Goal: Register for event/course

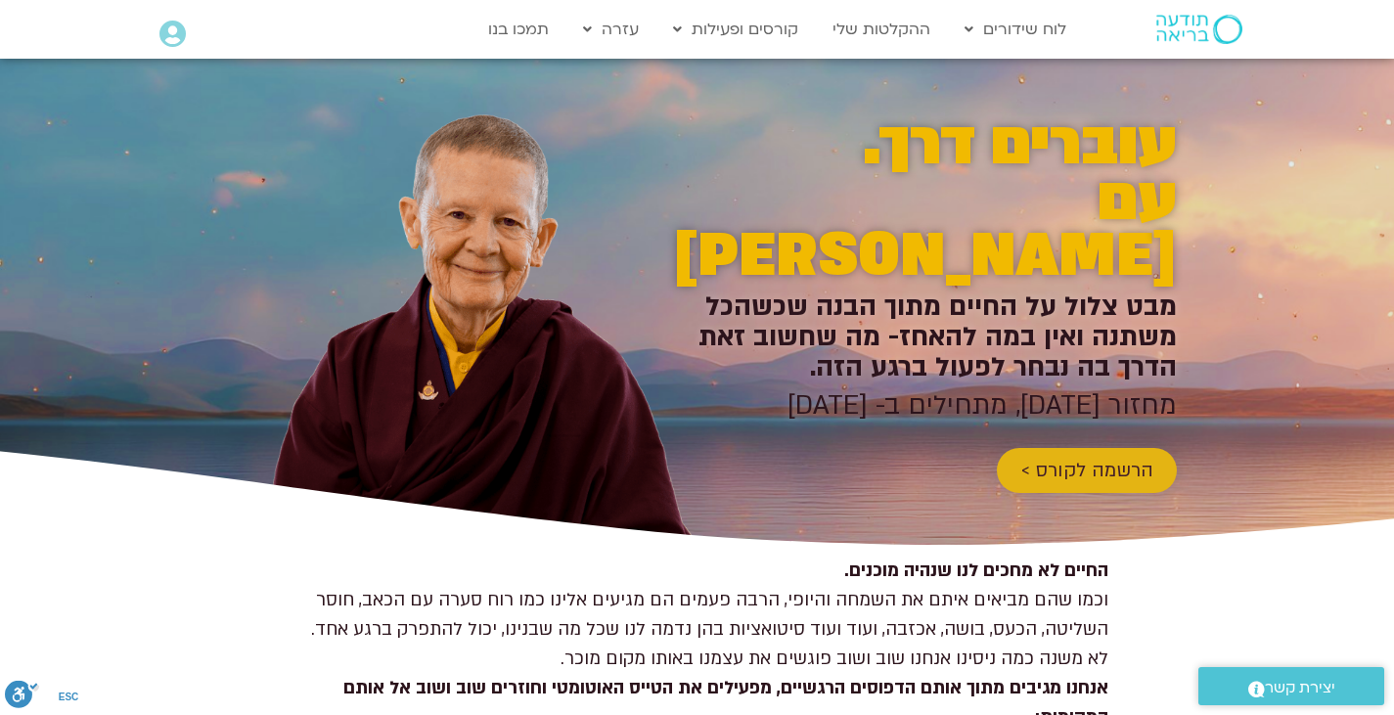
click at [1147, 460] on span "הרשמה לקורס >" at bounding box center [1086, 471] width 133 height 22
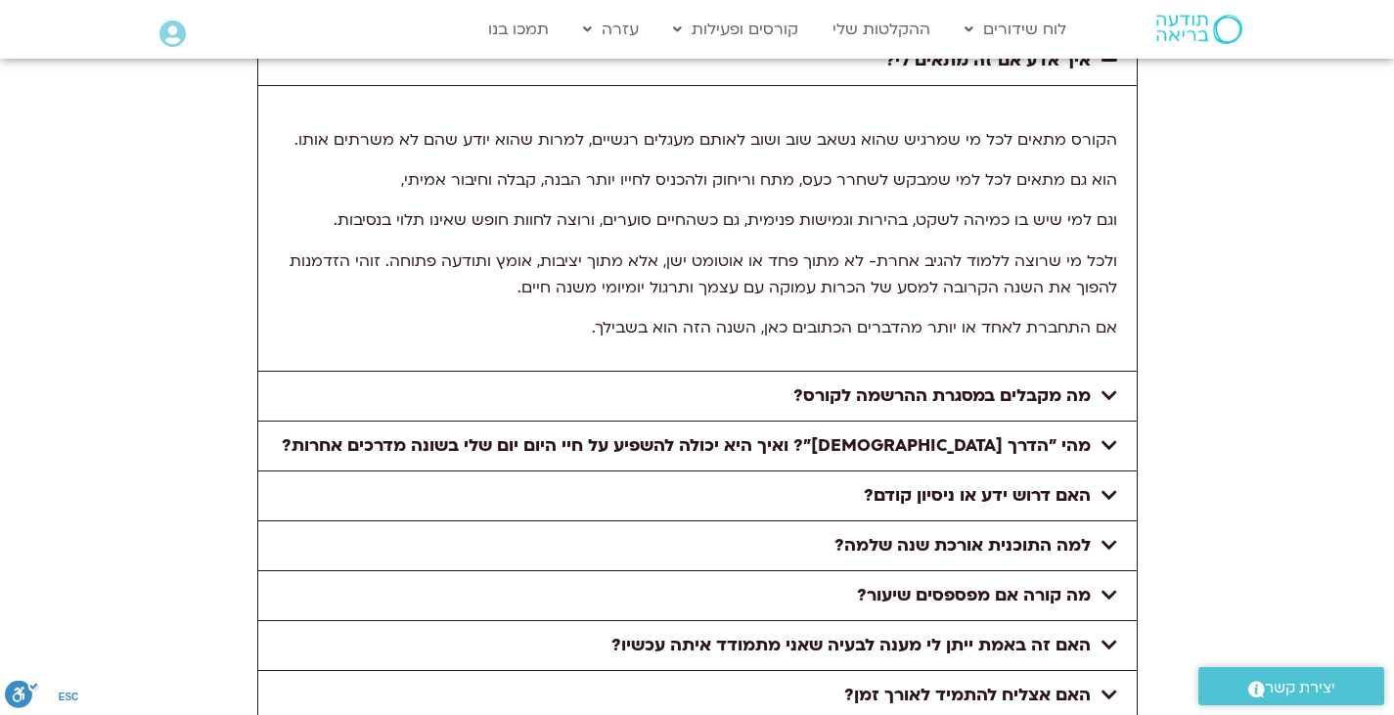
scroll to position [7798, 0]
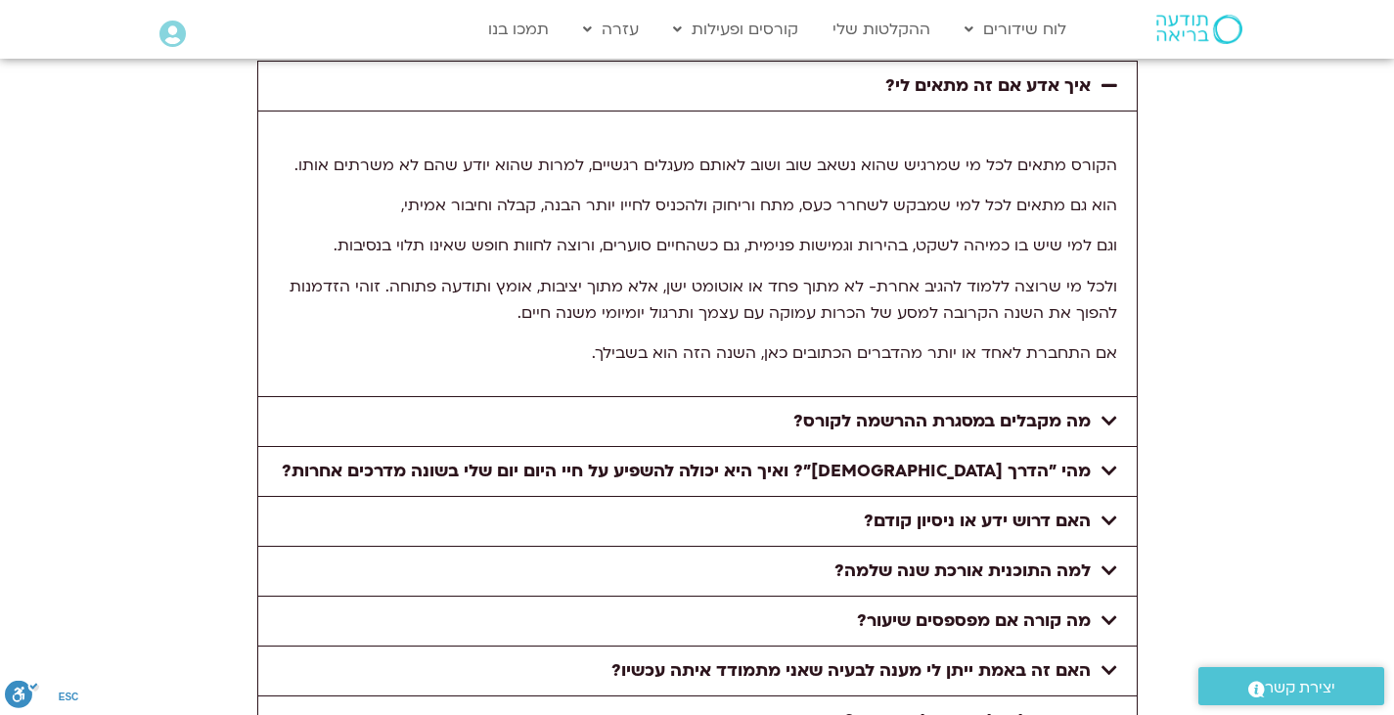
click at [171, 33] on icon at bounding box center [172, 34] width 26 height 27
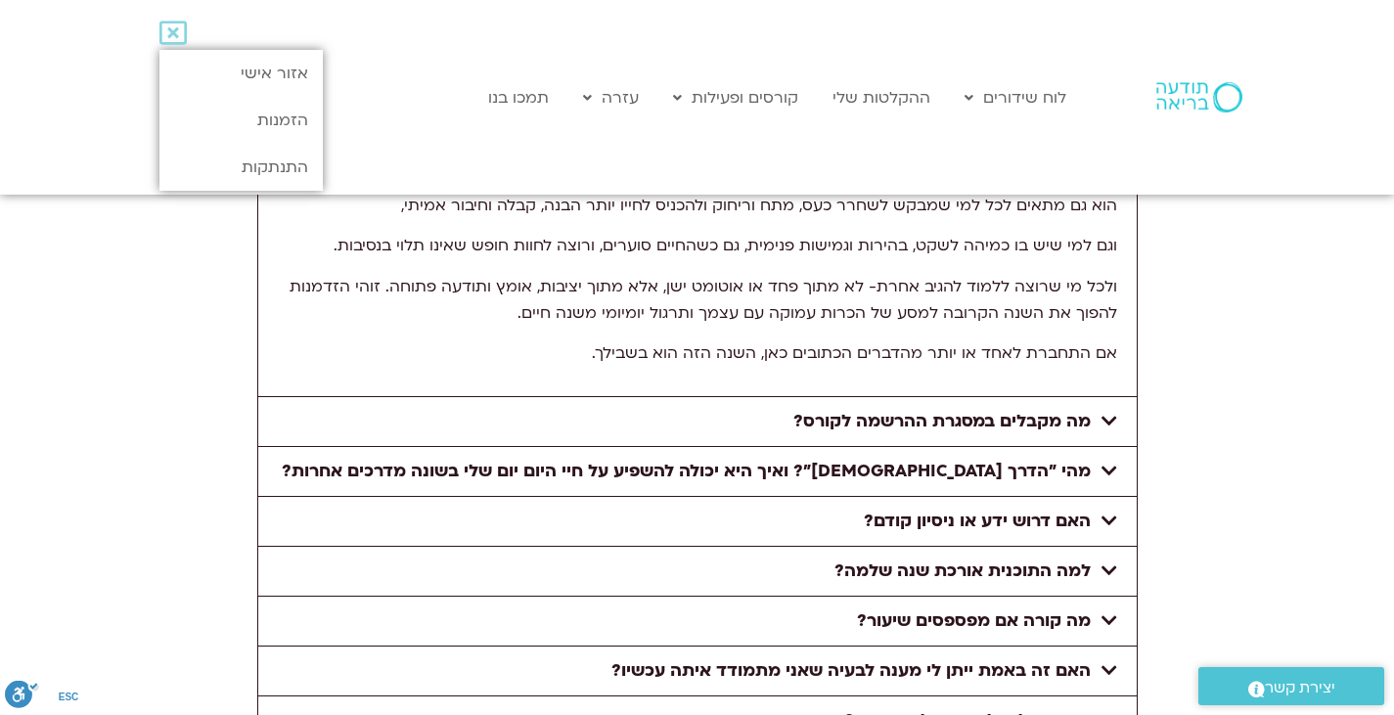
click at [1266, 285] on div at bounding box center [697, 406] width 1394 height 986
click at [1258, 292] on div at bounding box center [697, 406] width 1394 height 986
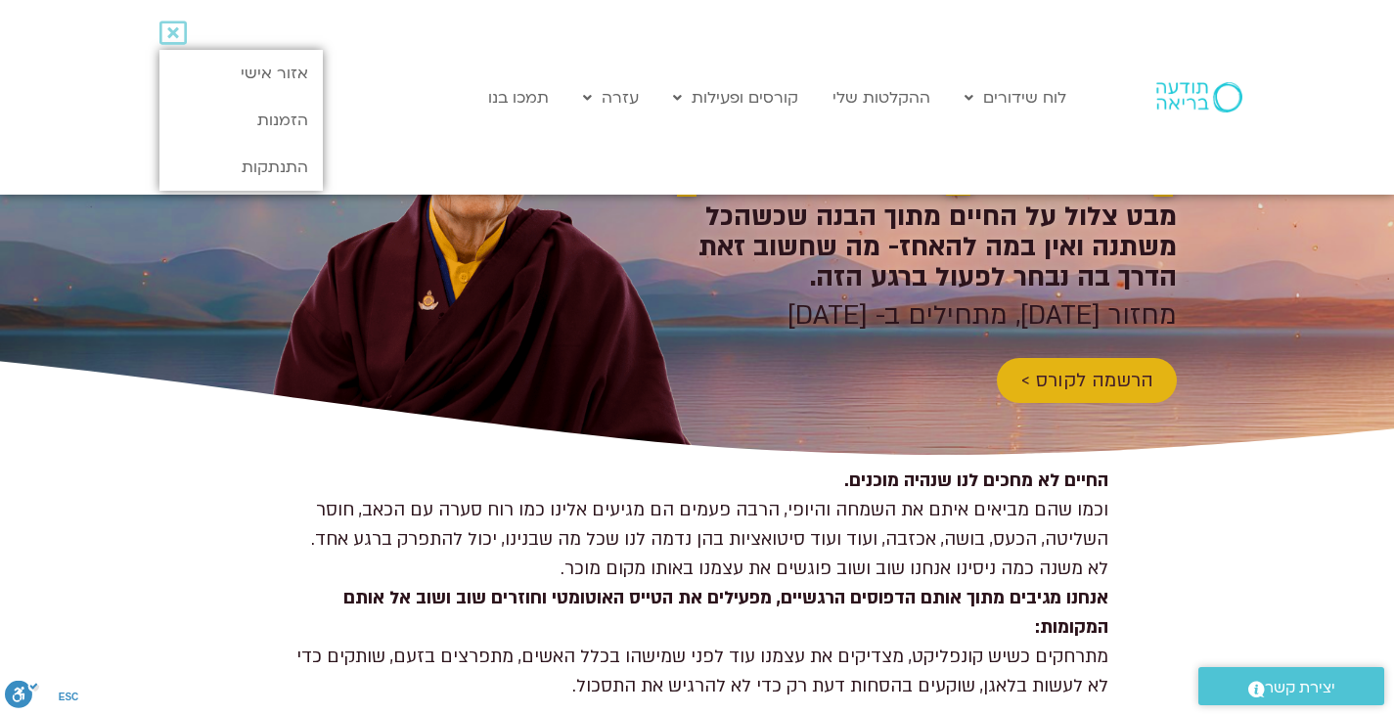
scroll to position [0, 0]
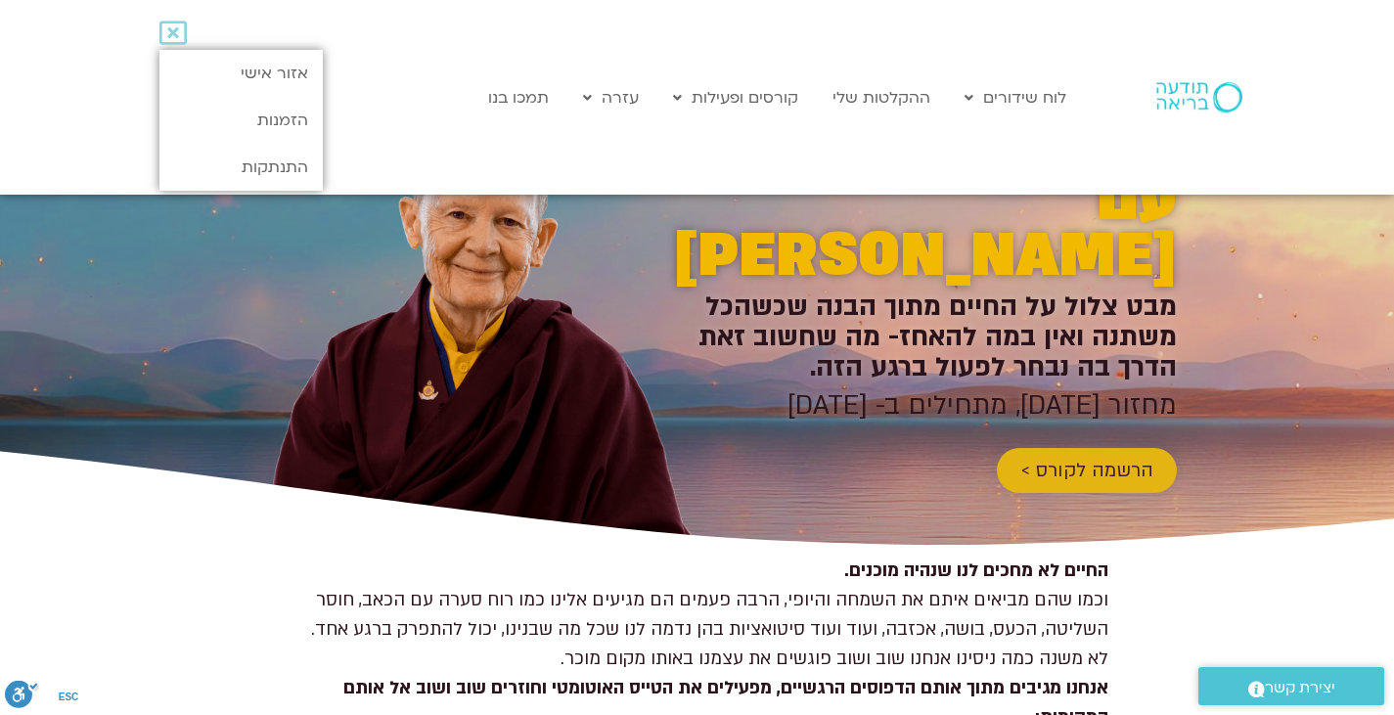
click at [1029, 460] on span "הרשמה לקורס >" at bounding box center [1086, 471] width 133 height 22
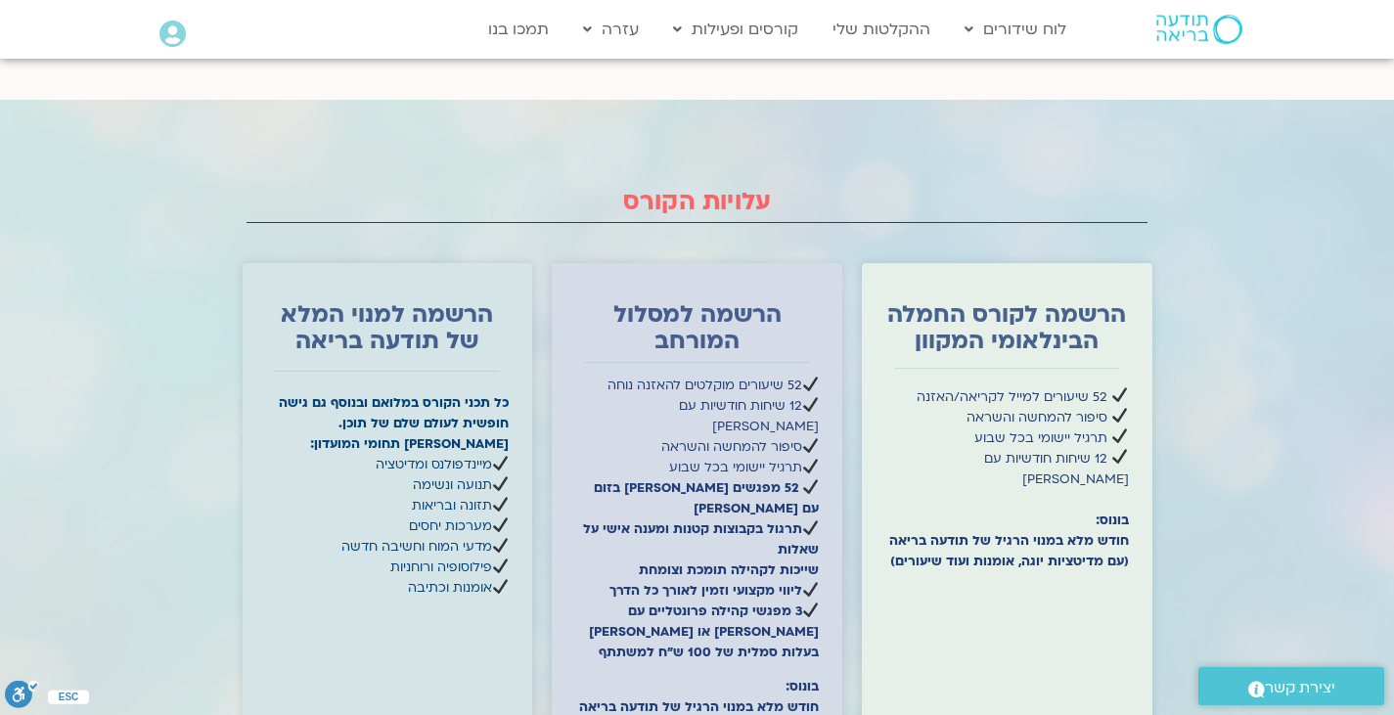
scroll to position [5756, 0]
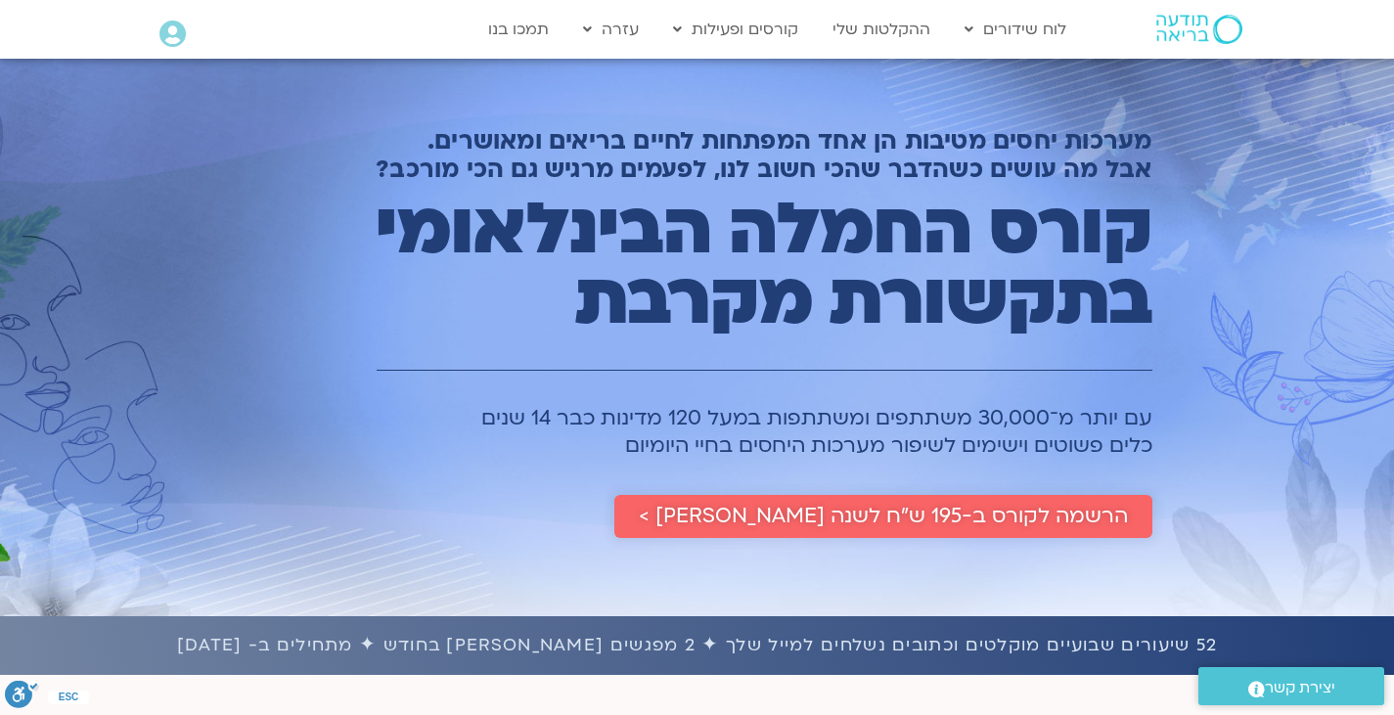
click at [1000, 525] on span "הרשמה לקורס ב-195 ש״ח לשנה שלמה >" at bounding box center [883, 516] width 489 height 23
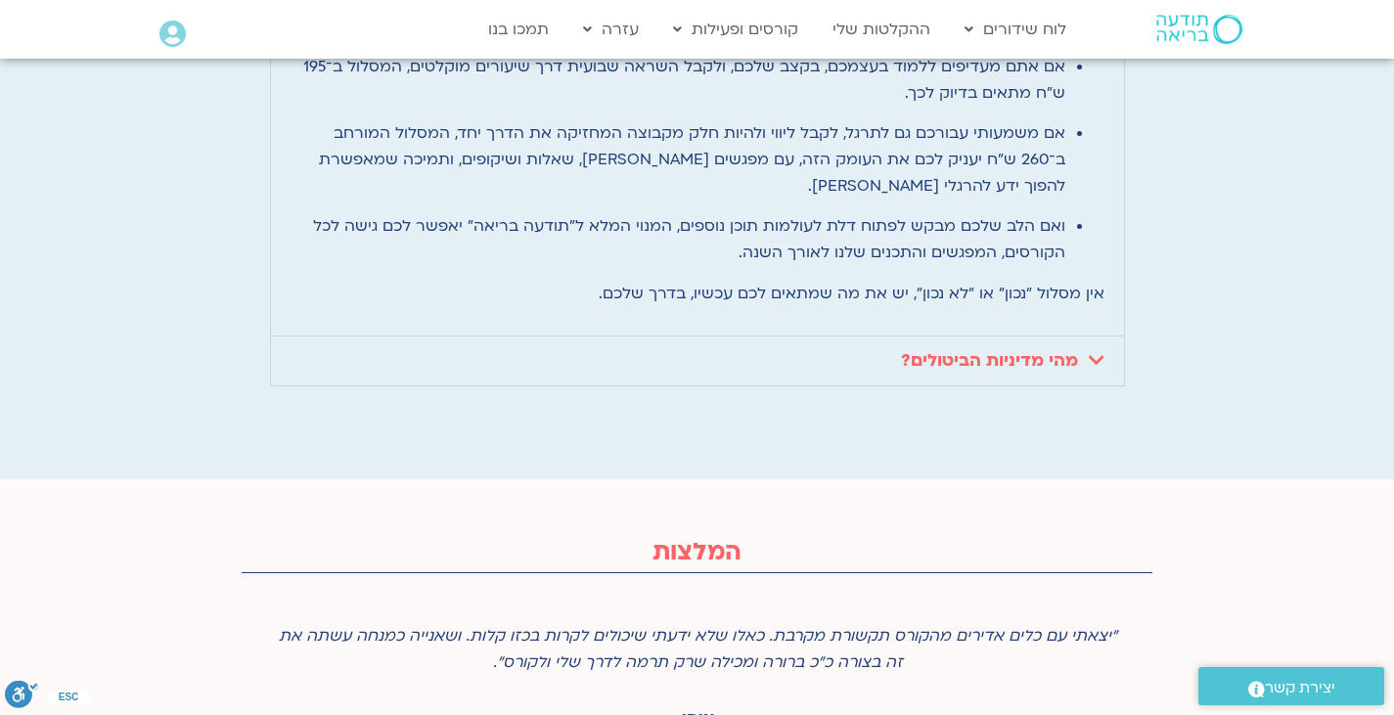
scroll to position [4840, 0]
